Goal: Check status: Check status

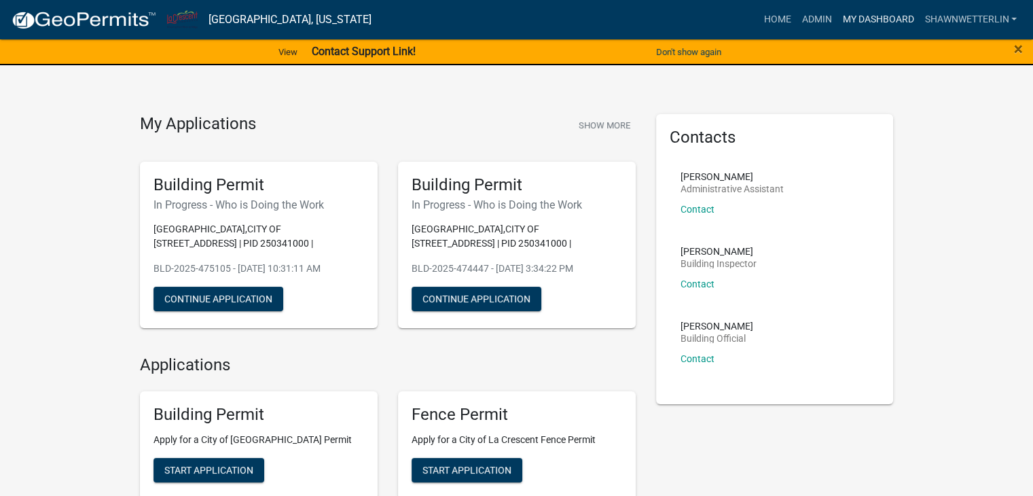
click at [867, 16] on link "My Dashboard" at bounding box center [878, 20] width 82 height 26
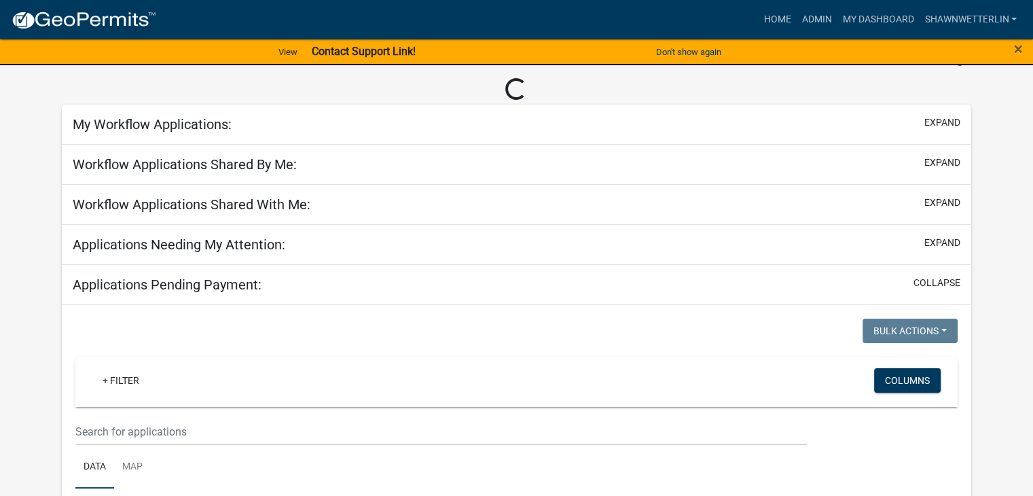
scroll to position [204, 0]
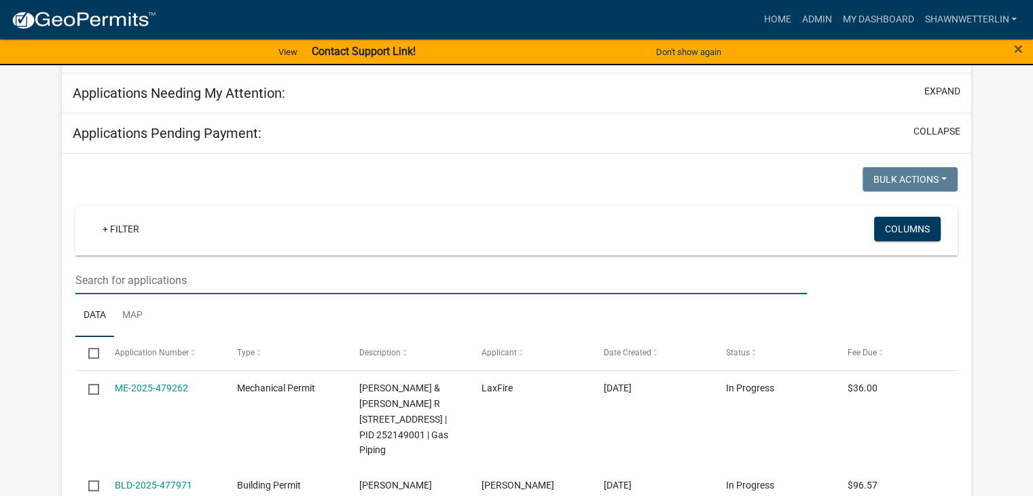
click at [115, 288] on input "text" at bounding box center [440, 280] width 731 height 28
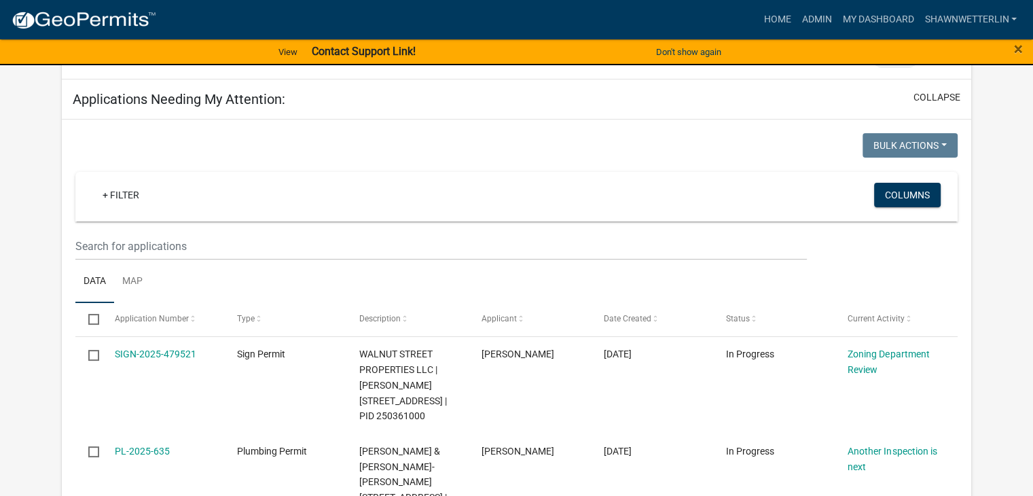
scroll to position [1216, 0]
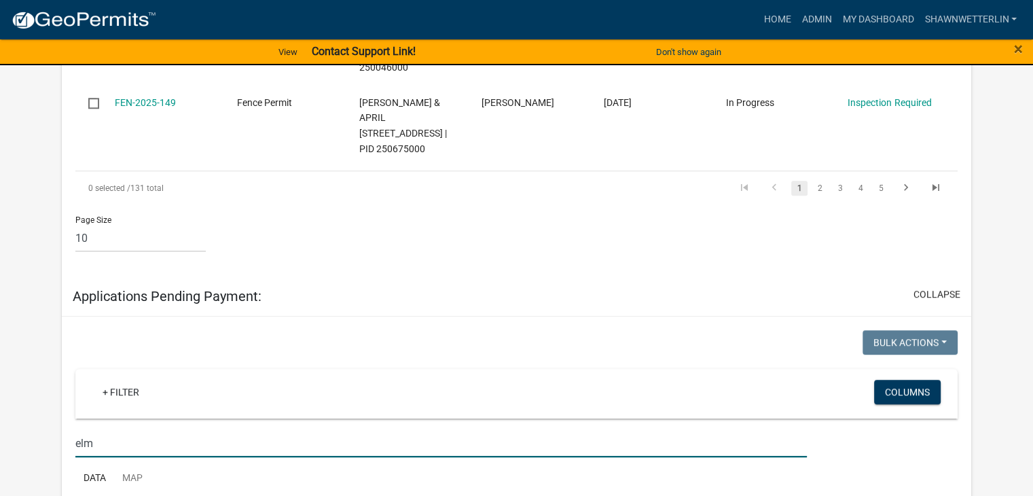
type input "elm"
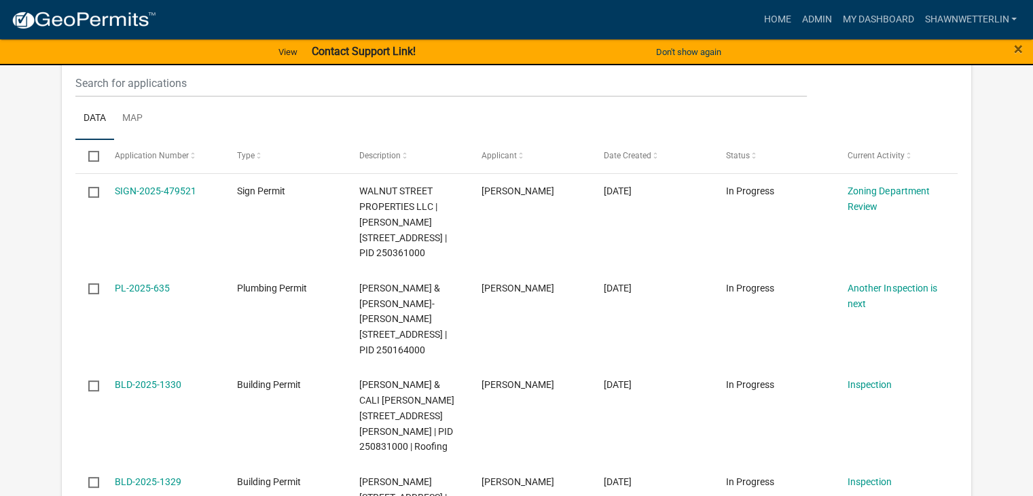
scroll to position [198, 0]
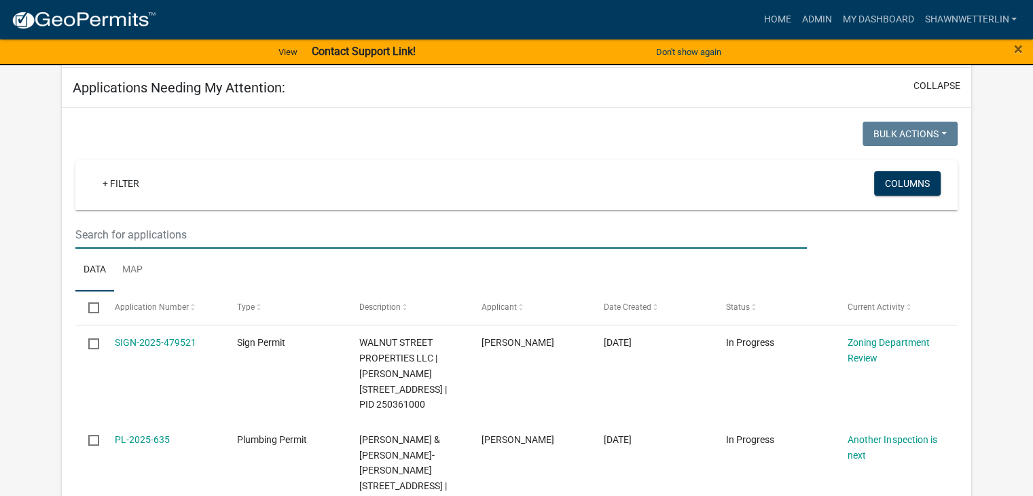
click at [106, 229] on input "text" at bounding box center [440, 235] width 731 height 28
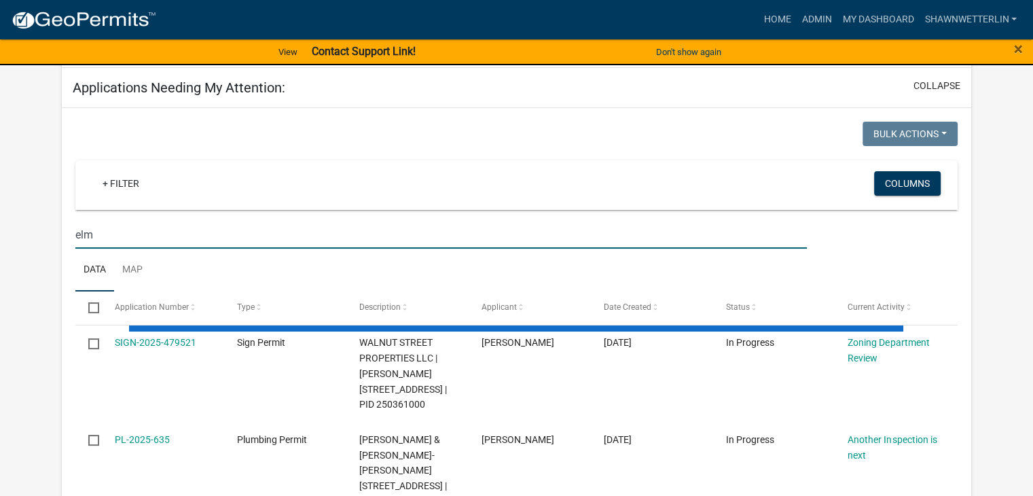
type input "elm"
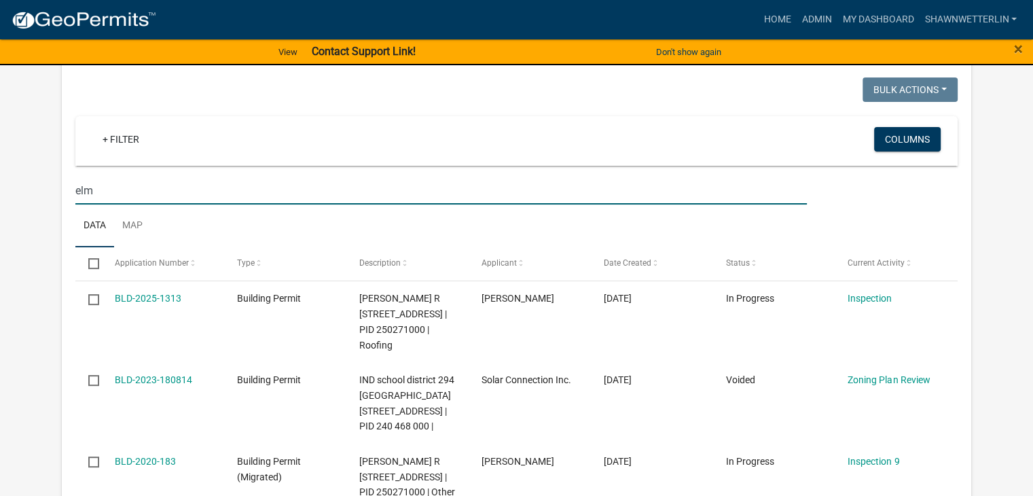
scroll to position [266, 0]
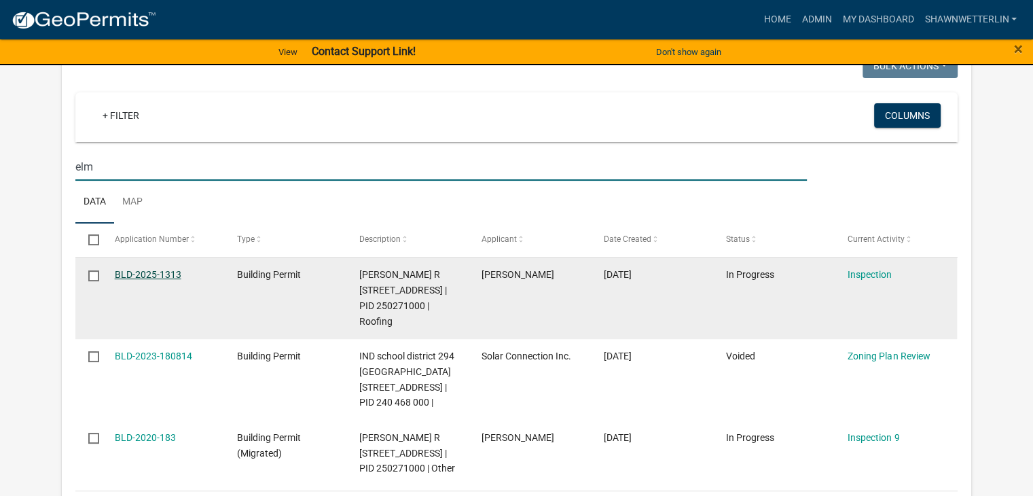
click at [163, 269] on link "BLD-2025-1313" at bounding box center [148, 274] width 67 height 11
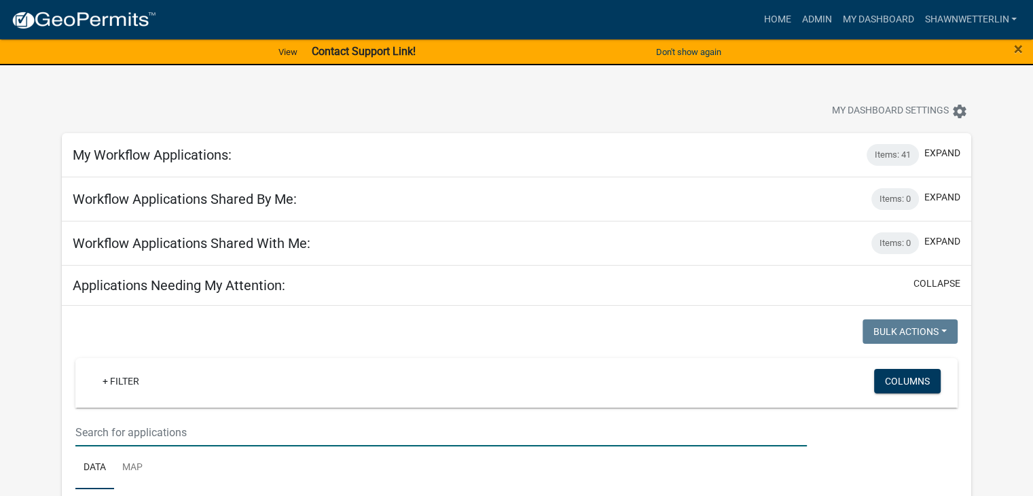
click at [150, 431] on input "text" at bounding box center [440, 432] width 731 height 28
type input "elm"
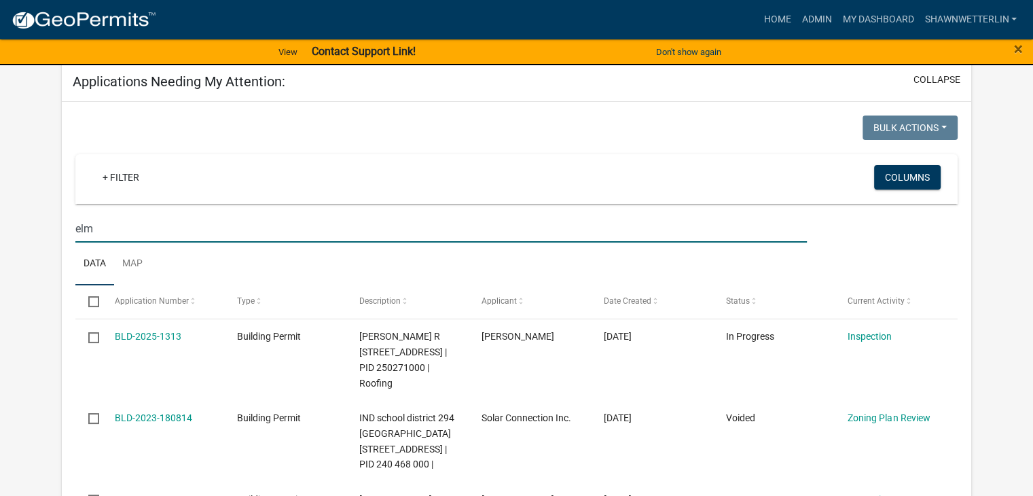
scroll to position [340, 0]
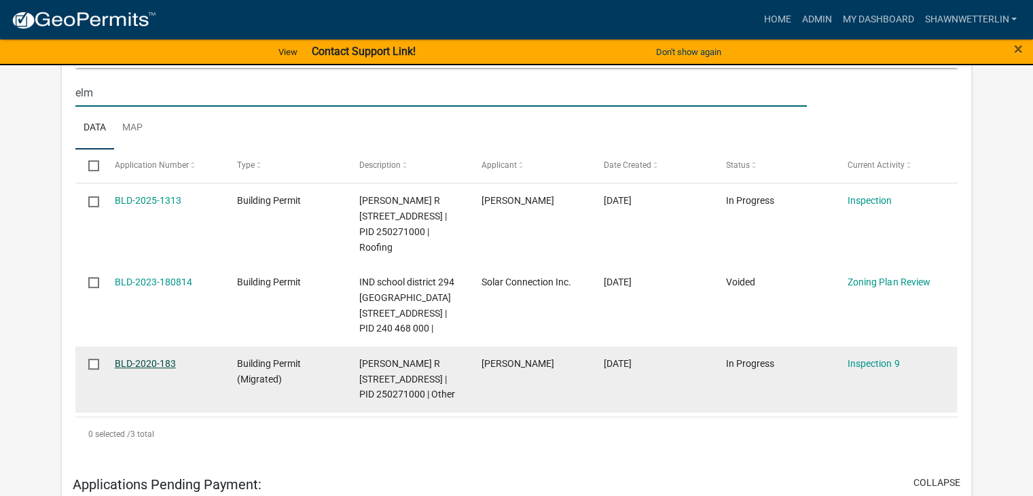
click at [149, 369] on link "BLD-2020-183" at bounding box center [145, 363] width 61 height 11
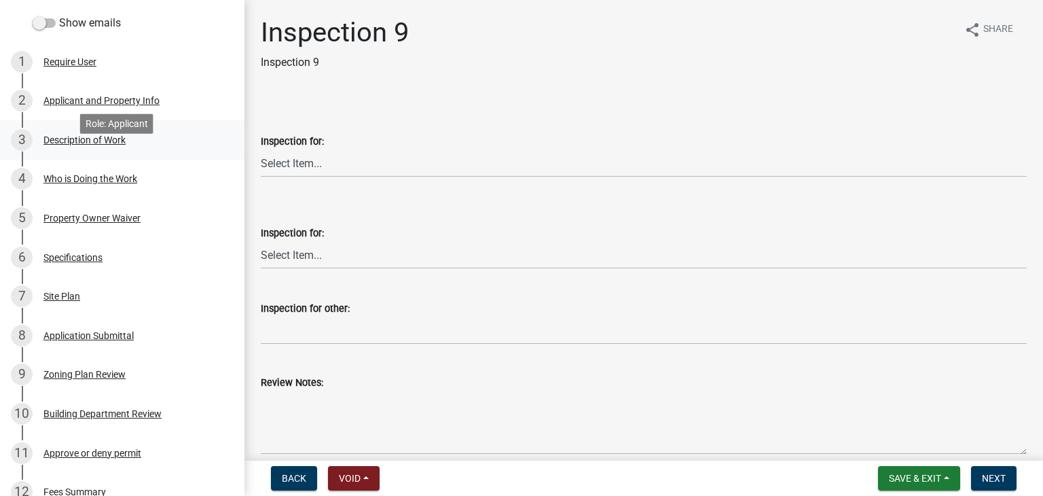
scroll to position [204, 0]
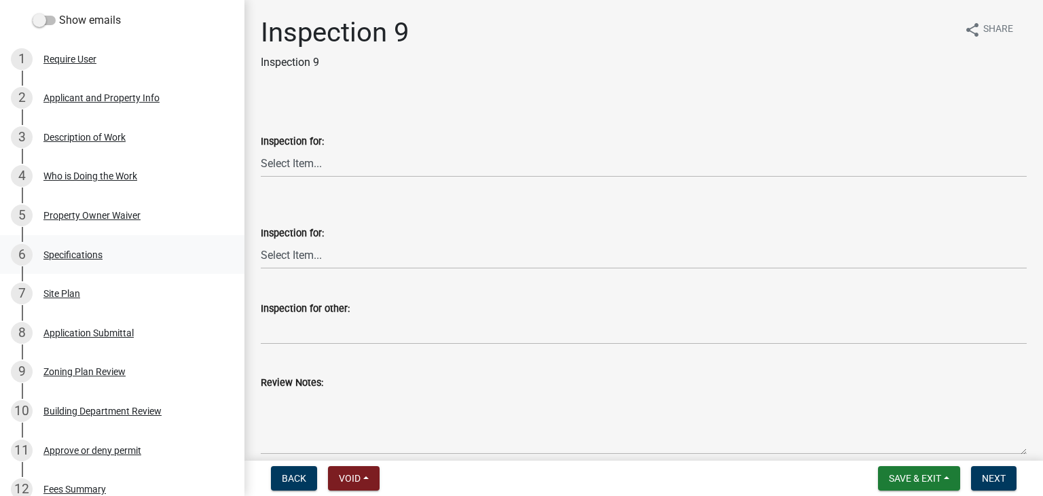
click at [78, 257] on div "Specifications" at bounding box center [72, 255] width 59 height 10
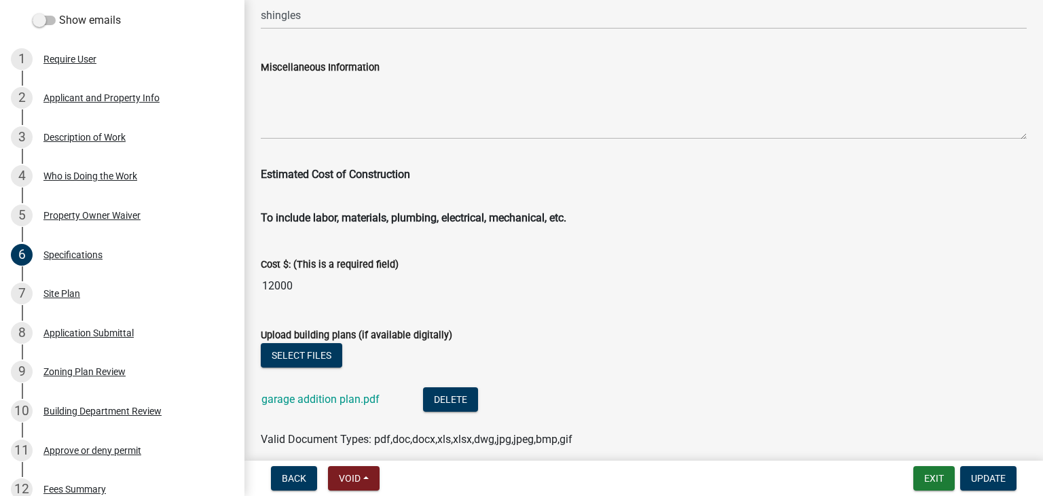
scroll to position [2309, 0]
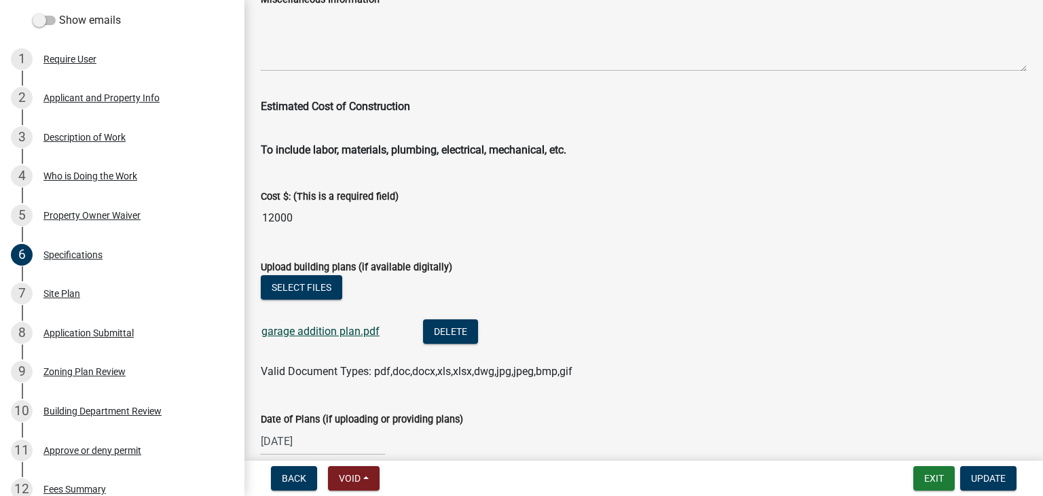
click at [316, 327] on link "garage addition plan.pdf" at bounding box center [320, 331] width 118 height 13
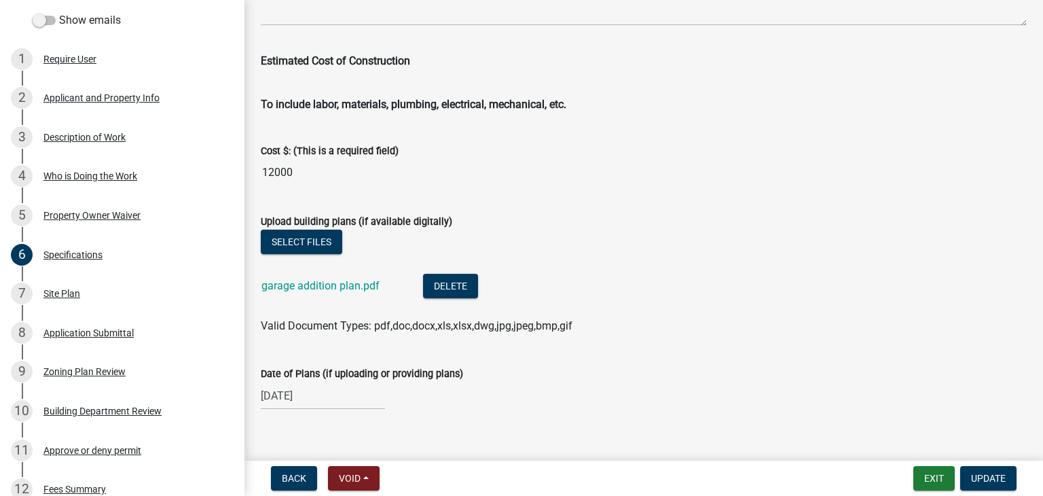
scroll to position [2374, 0]
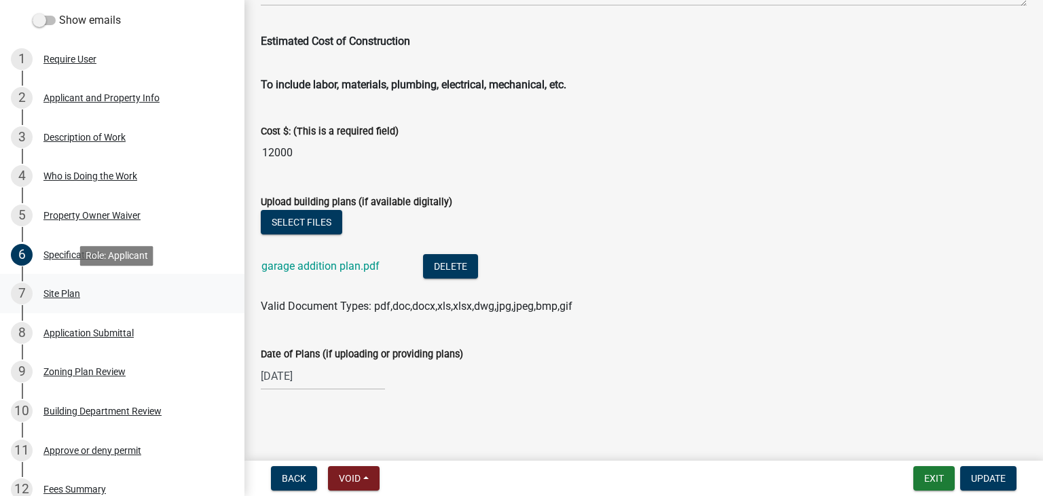
click at [63, 293] on div "Site Plan" at bounding box center [61, 294] width 37 height 10
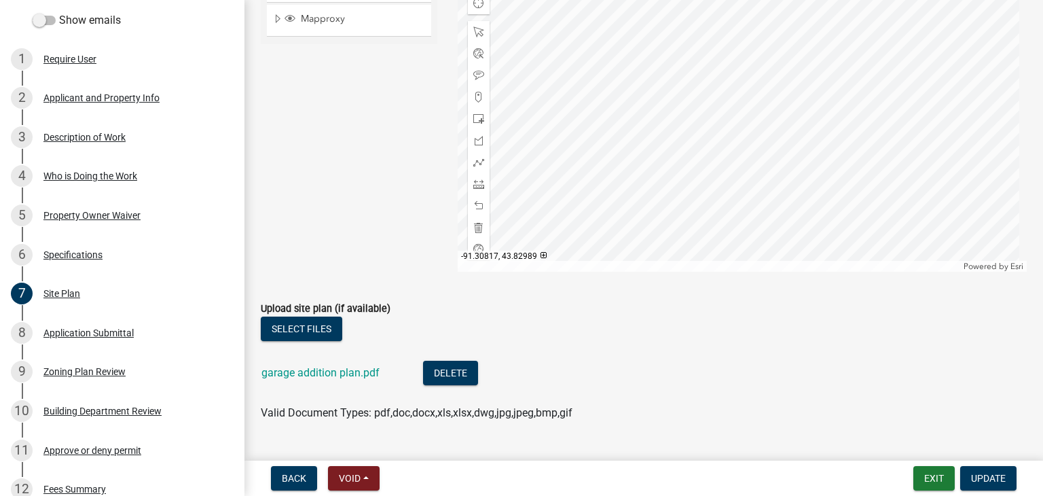
scroll to position [360, 0]
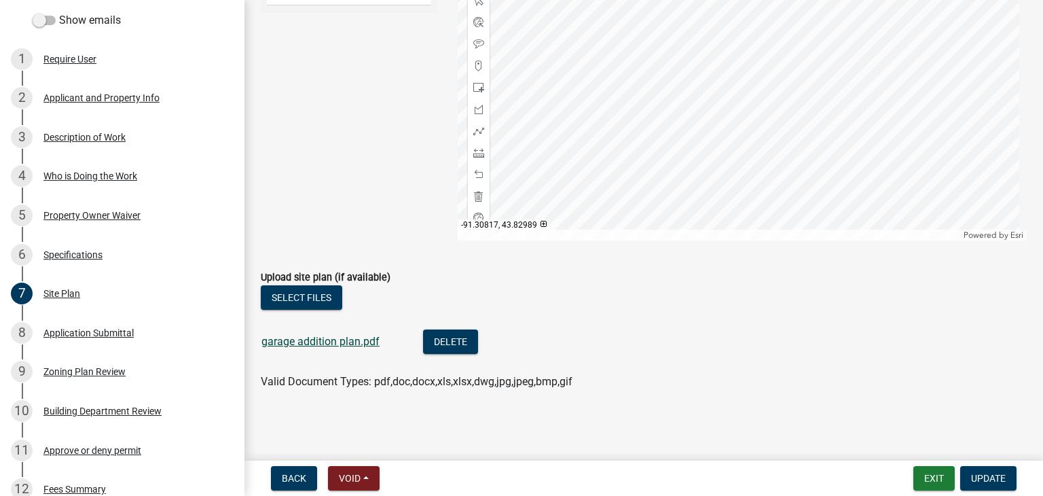
click at [302, 338] on link "garage addition plan.pdf" at bounding box center [320, 341] width 118 height 13
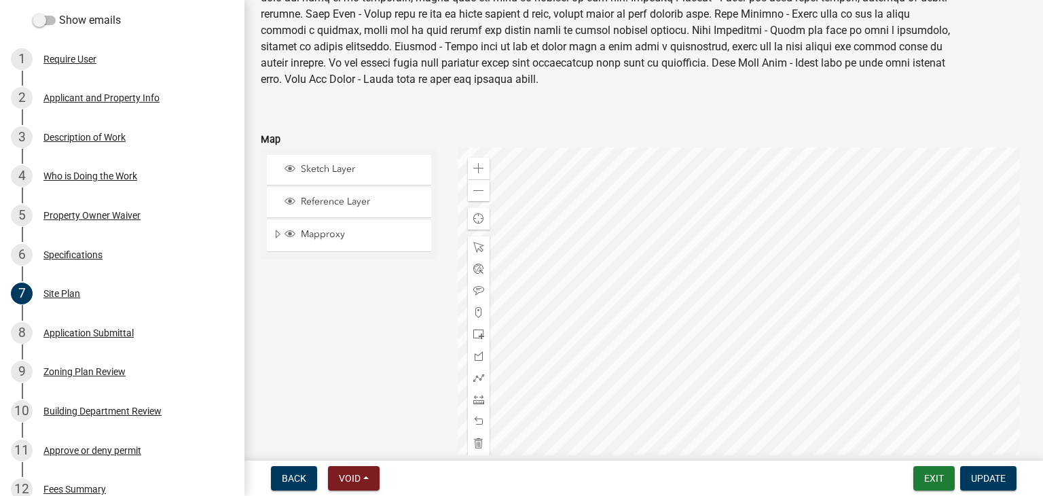
scroll to position [88, 0]
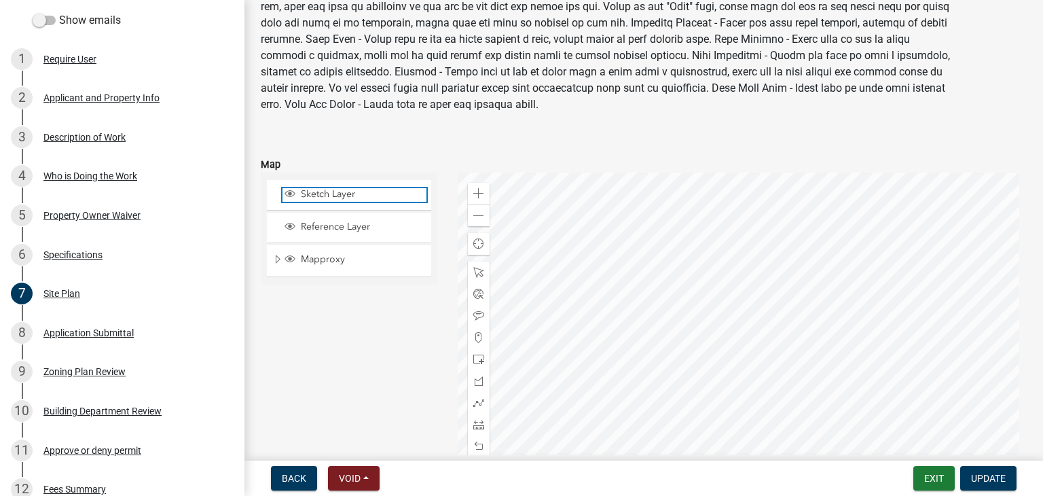
click at [329, 192] on span "Sketch Layer" at bounding box center [361, 194] width 129 height 12
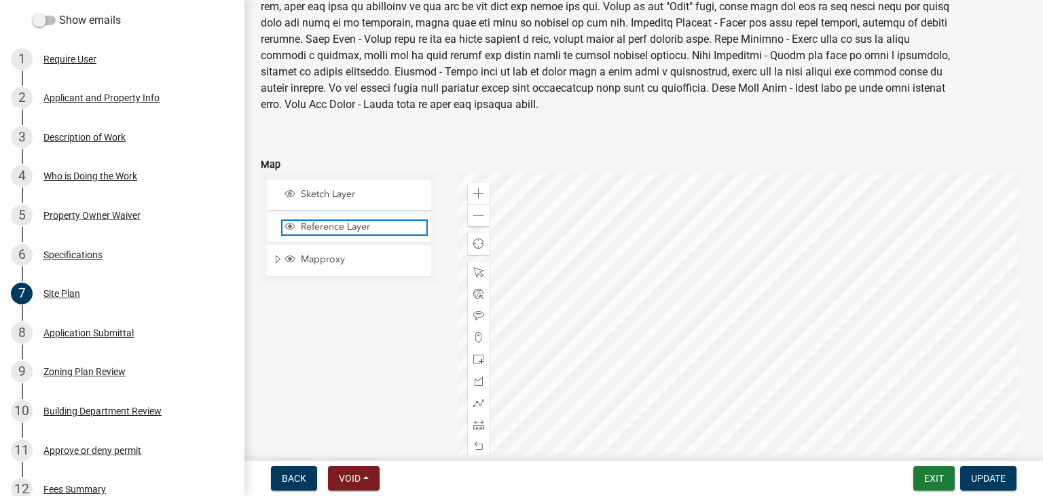
click at [331, 225] on span "Reference Layer" at bounding box center [361, 227] width 129 height 12
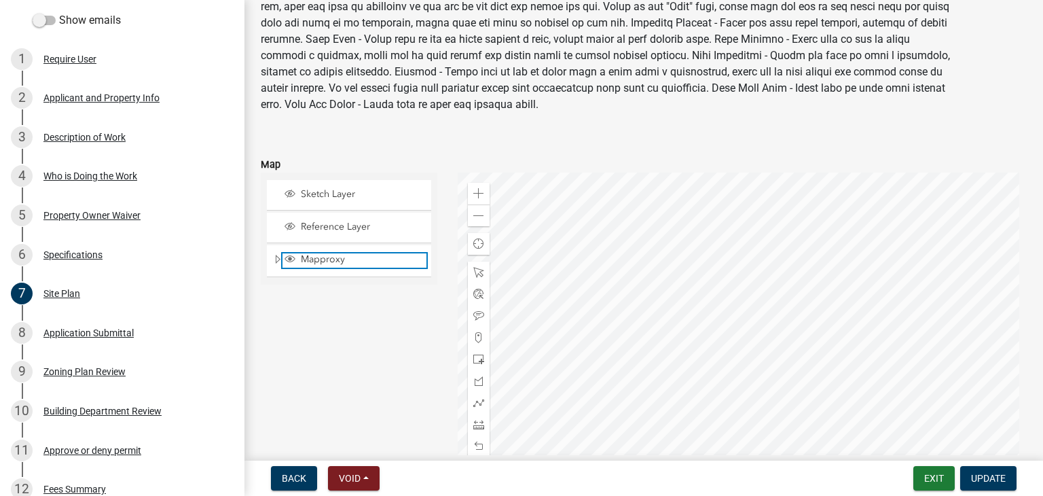
click at [327, 259] on span "Mapproxy" at bounding box center [361, 259] width 129 height 12
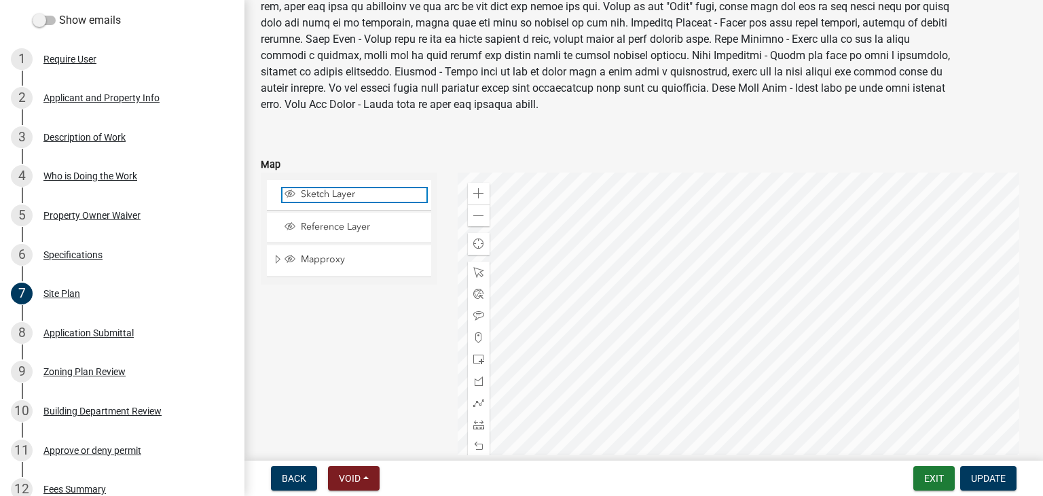
click at [326, 191] on span "Sketch Layer" at bounding box center [361, 194] width 129 height 12
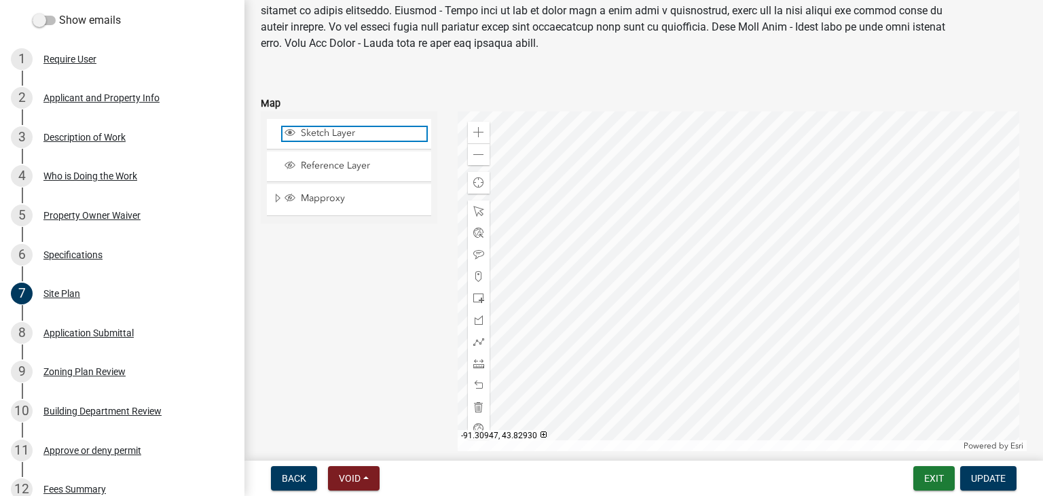
scroll to position [0, 0]
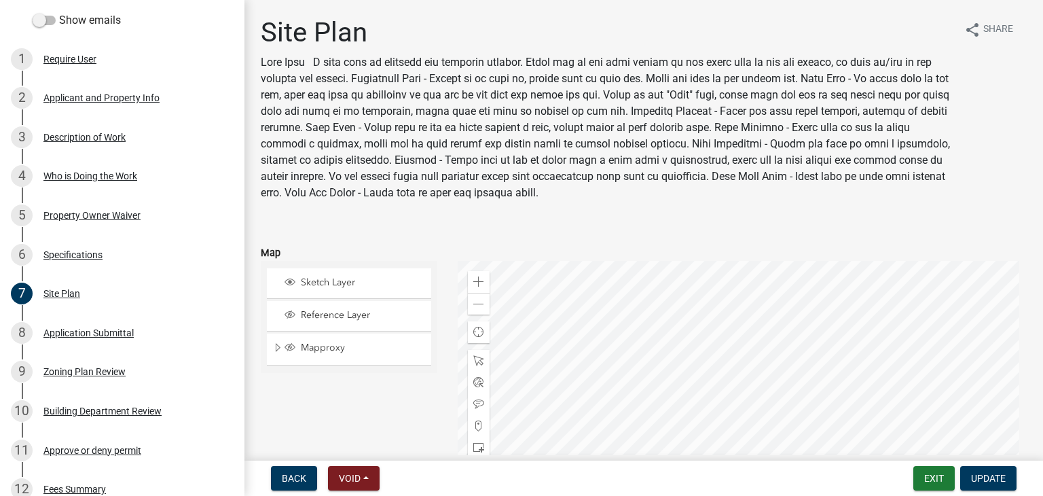
click at [82, 90] on div "2 Applicant and Property Info" at bounding box center [117, 98] width 212 height 22
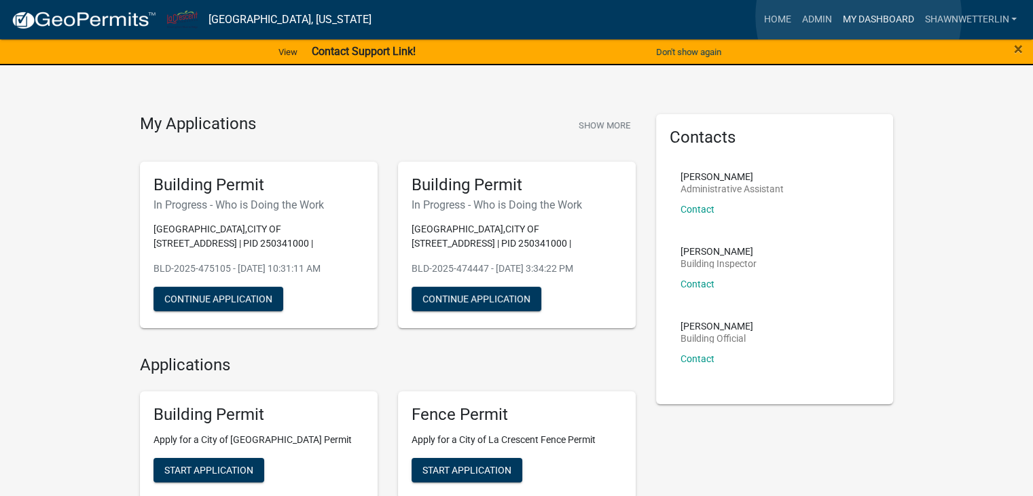
click at [858, 16] on link "My Dashboard" at bounding box center [878, 20] width 82 height 26
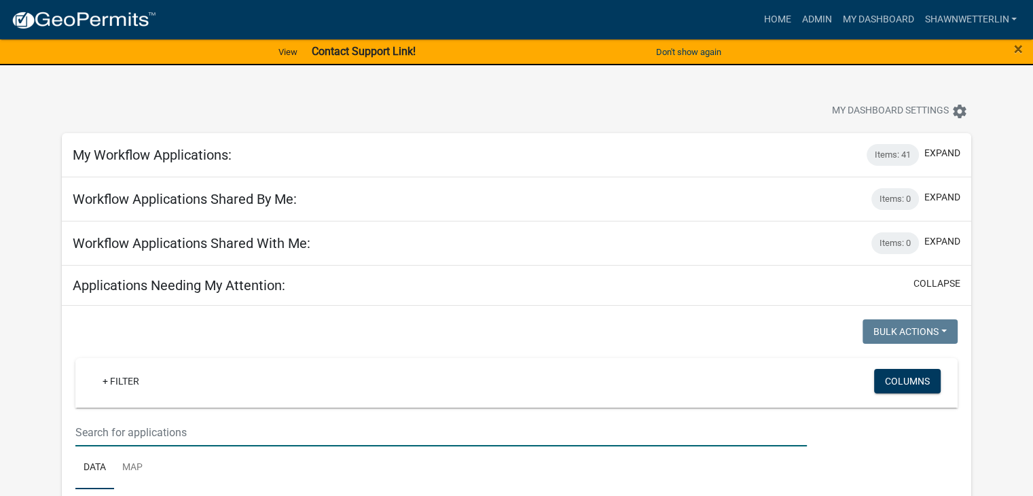
click at [172, 435] on input "text" at bounding box center [440, 432] width 731 height 28
type input "elm"
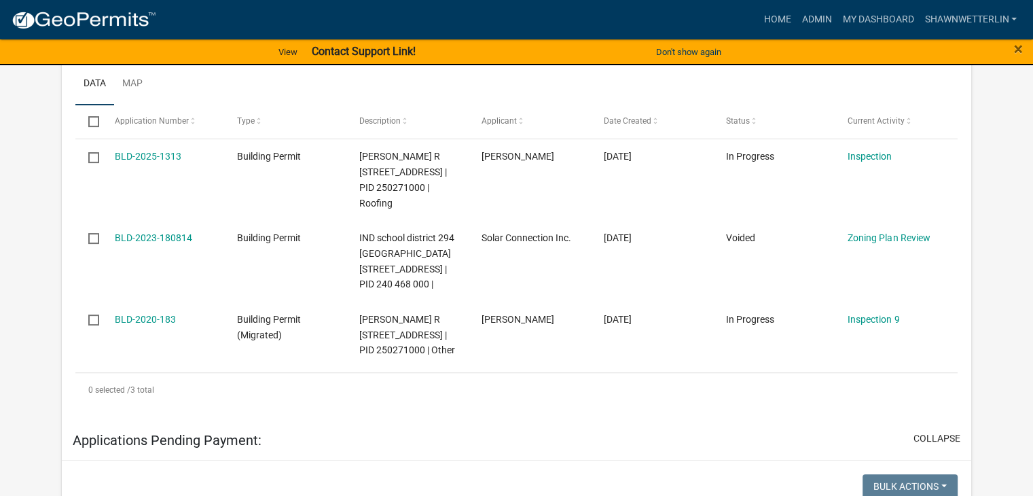
scroll to position [407, 0]
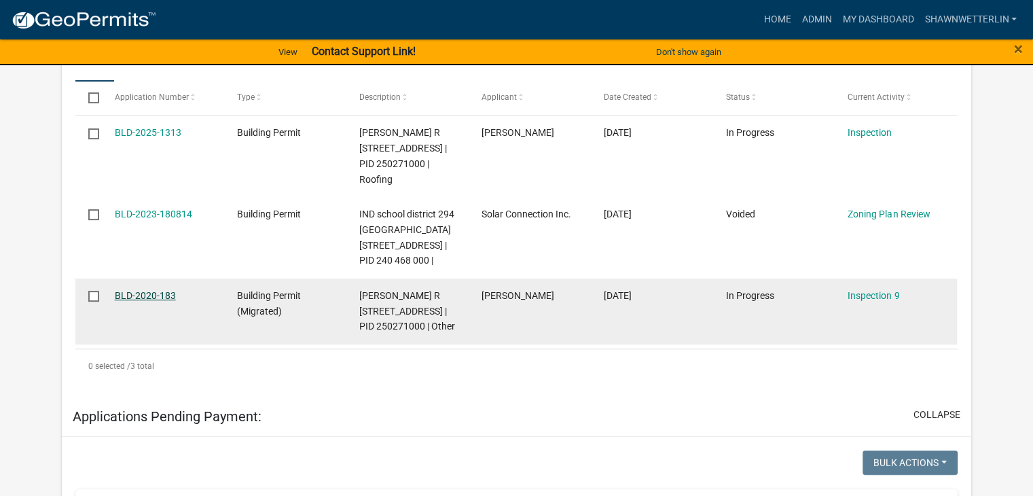
click at [125, 301] on link "BLD-2020-183" at bounding box center [145, 295] width 61 height 11
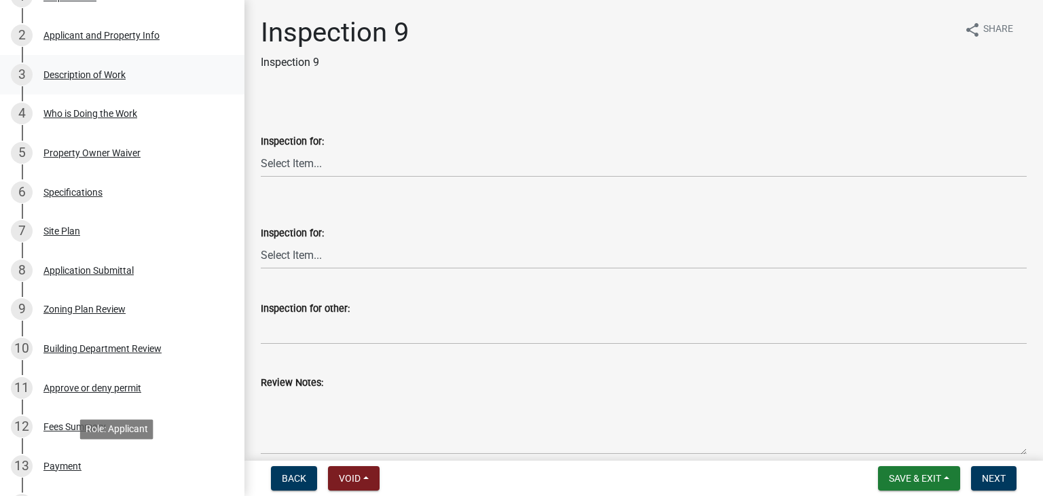
scroll to position [265, 0]
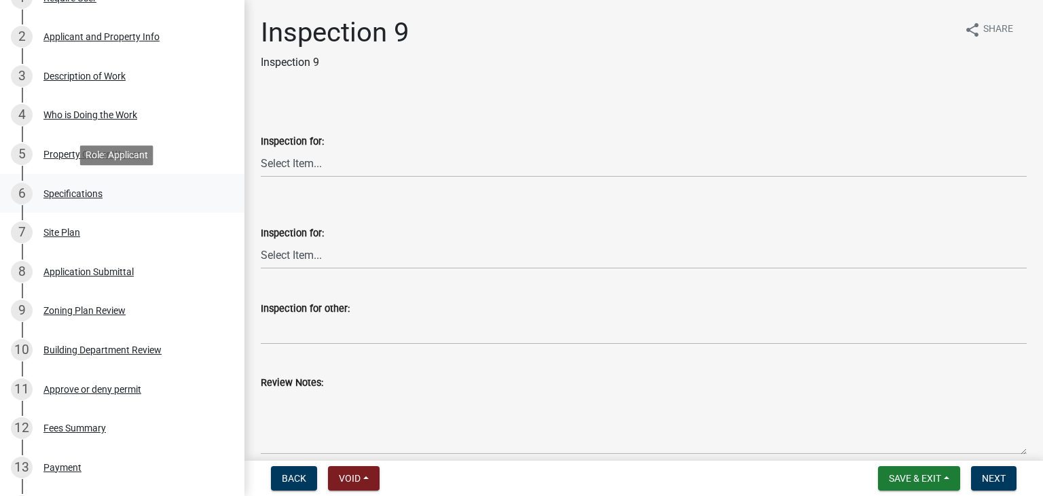
click at [69, 189] on div "Specifications" at bounding box center [72, 194] width 59 height 10
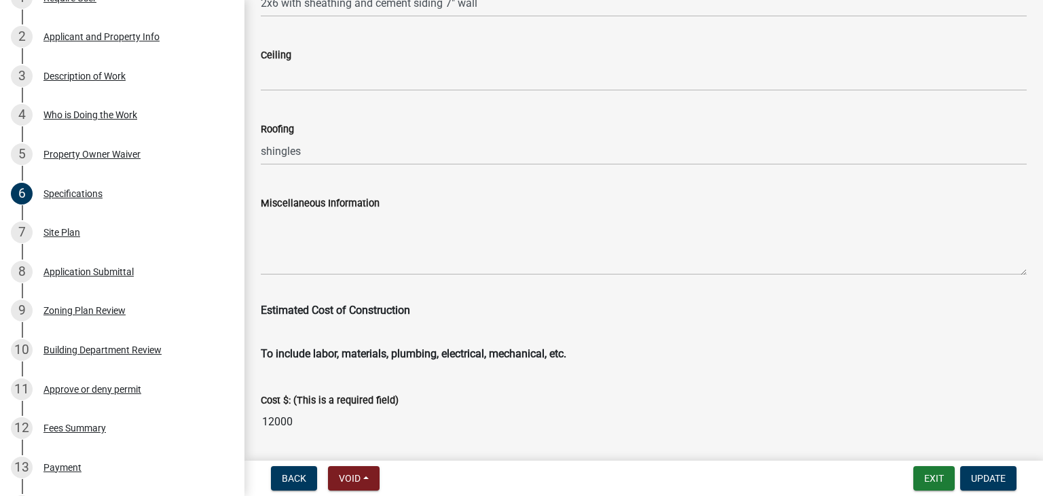
scroll to position [2309, 0]
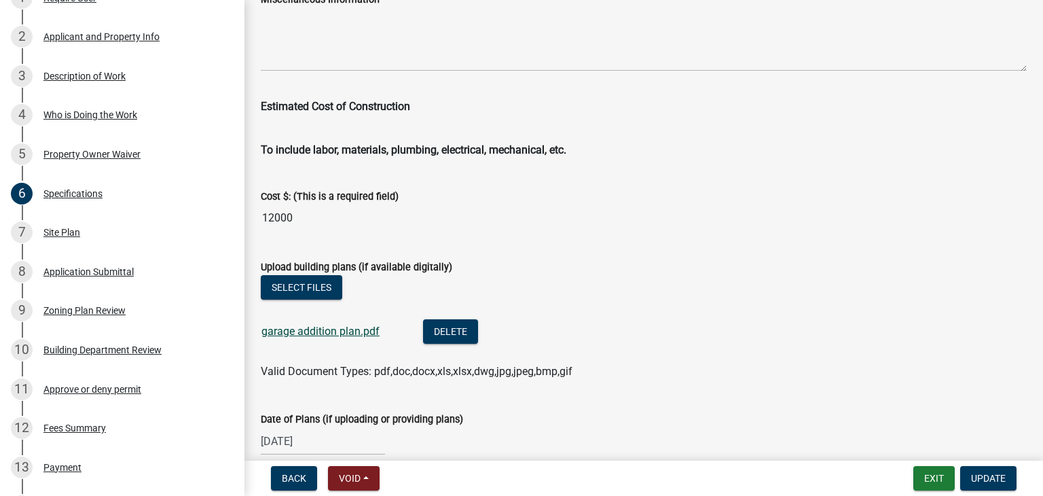
click at [365, 328] on link "garage addition plan.pdf" at bounding box center [320, 331] width 118 height 13
